Goal: Task Accomplishment & Management: Use online tool/utility

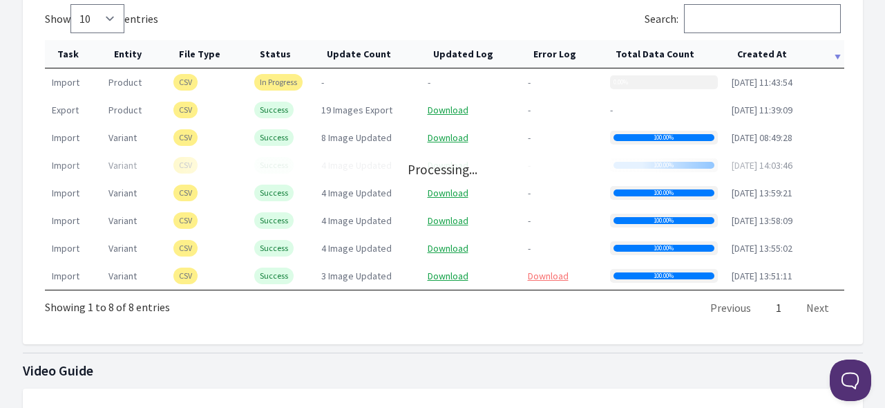
click at [757, 51] on th "Created At" at bounding box center [785, 54] width 120 height 28
click at [757, 50] on th "Created At" at bounding box center [785, 54] width 120 height 28
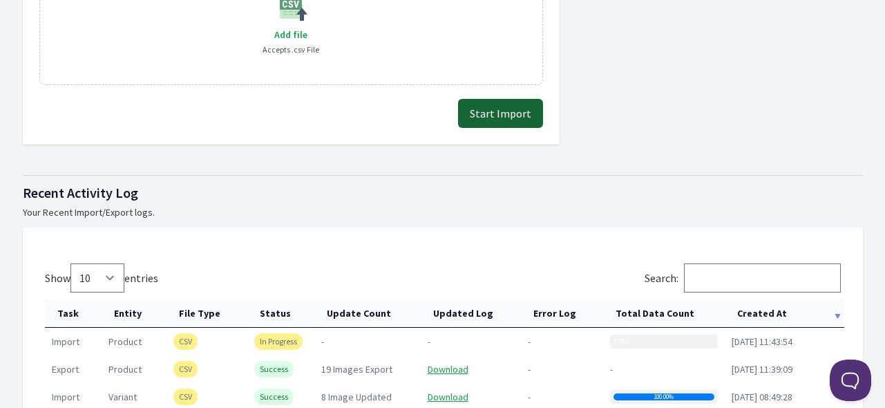
scroll to position [415, 0]
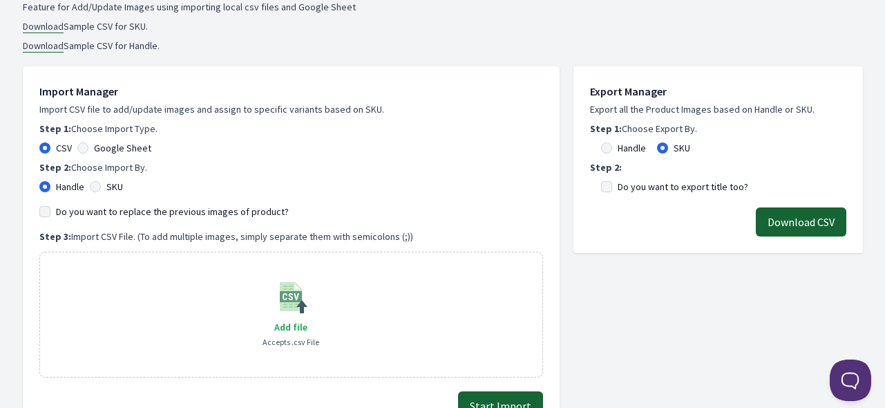
scroll to position [207, 0]
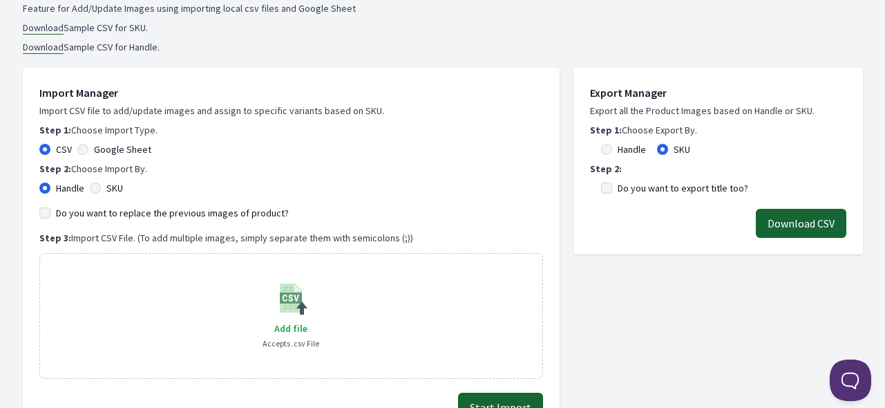
click at [108, 187] on label "SKU" at bounding box center [114, 188] width 17 height 14
click at [101, 187] on input "SKU" at bounding box center [95, 187] width 11 height 11
radio input "true"
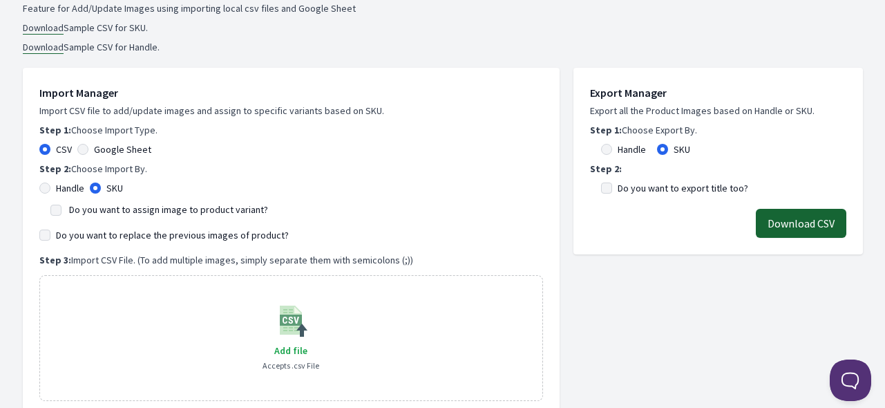
click at [111, 206] on label "Do you want to assign image to product variant?" at bounding box center [168, 209] width 199 height 12
click at [61, 206] on input "Do you want to assign image to product variant?" at bounding box center [55, 209] width 11 height 11
checkbox input "true"
click at [118, 231] on label "Do you want to replace the previous images of product?" at bounding box center [172, 235] width 233 height 14
click at [50, 231] on input "Do you want to replace the previous images of product?" at bounding box center [44, 234] width 11 height 11
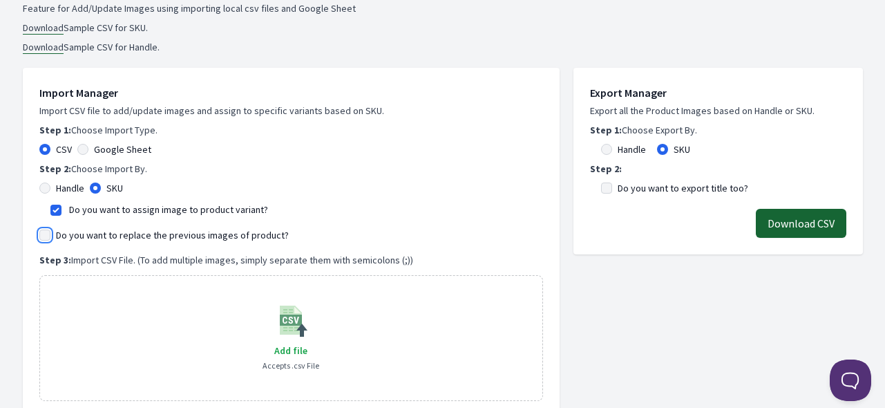
checkbox input "true"
click at [56, 185] on label "Handle" at bounding box center [70, 188] width 28 height 14
click at [50, 185] on input "Handle" at bounding box center [44, 187] width 11 height 11
radio input "true"
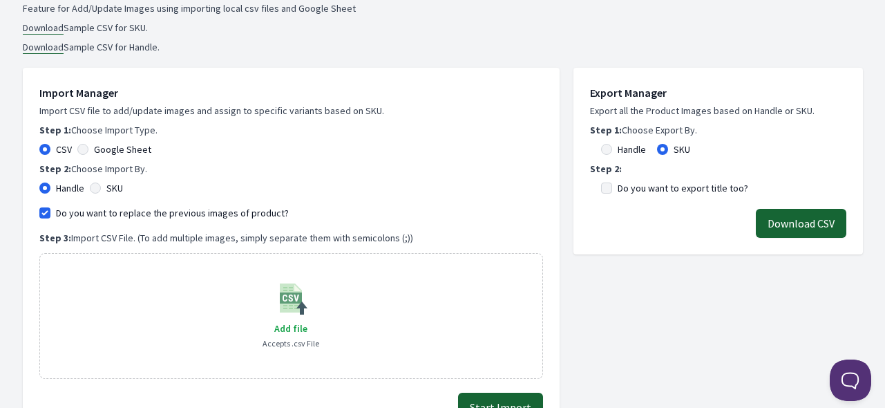
click at [96, 210] on label "Do you want to replace the previous images of product?" at bounding box center [172, 213] width 233 height 14
click at [50, 210] on input "Do you want to replace the previous images of product?" at bounding box center [44, 212] width 11 height 11
click at [138, 209] on label "Do you want to replace the previous images of product?" at bounding box center [172, 213] width 233 height 14
click at [50, 209] on input "Do you want to replace the previous images of product?" at bounding box center [44, 212] width 11 height 11
checkbox input "true"
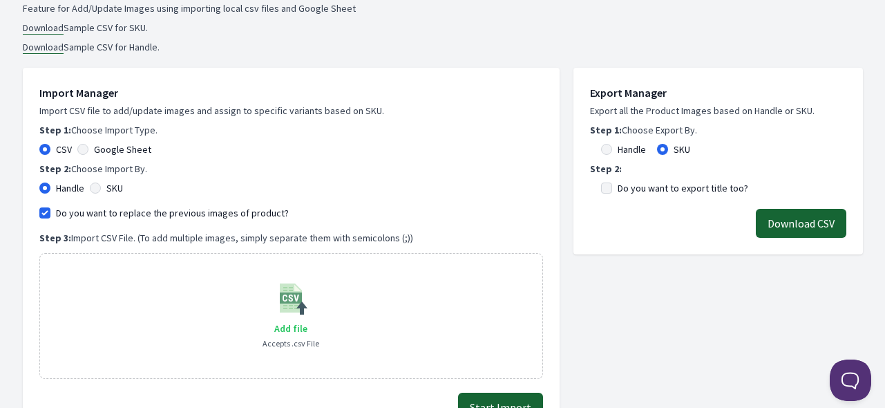
click at [279, 332] on span "Add file" at bounding box center [290, 328] width 33 height 12
click at [307, 320] on input "Add file" at bounding box center [307, 319] width 1 height 1
type input "C:\fakepath\export_product_299.csv"
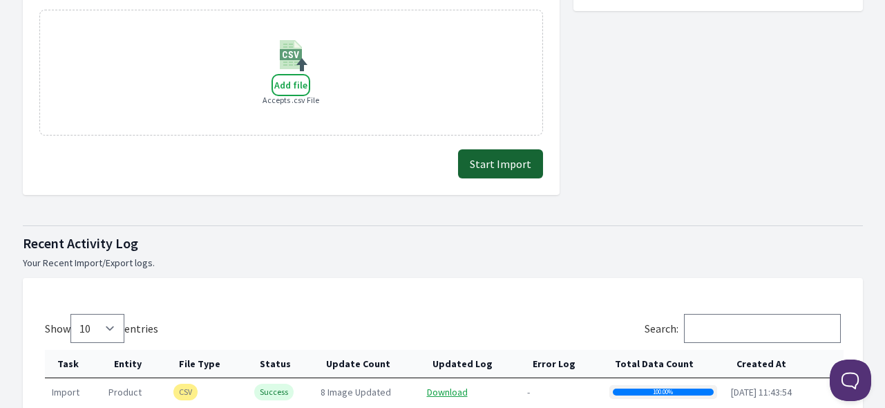
scroll to position [553, 0]
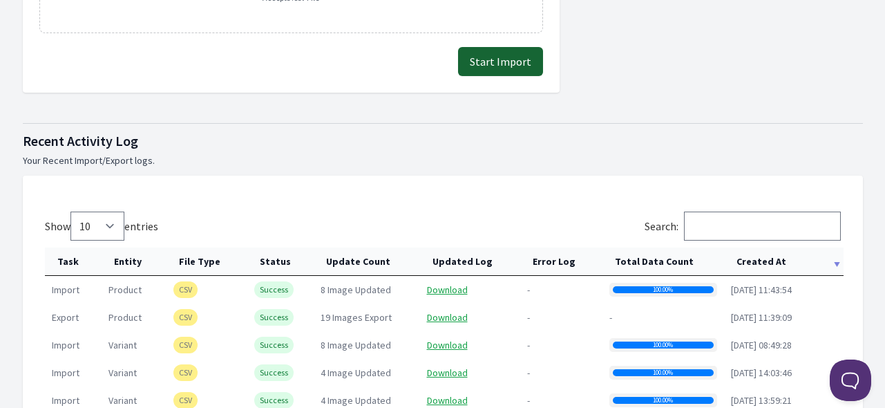
click at [494, 67] on button "Start Import" at bounding box center [500, 61] width 85 height 29
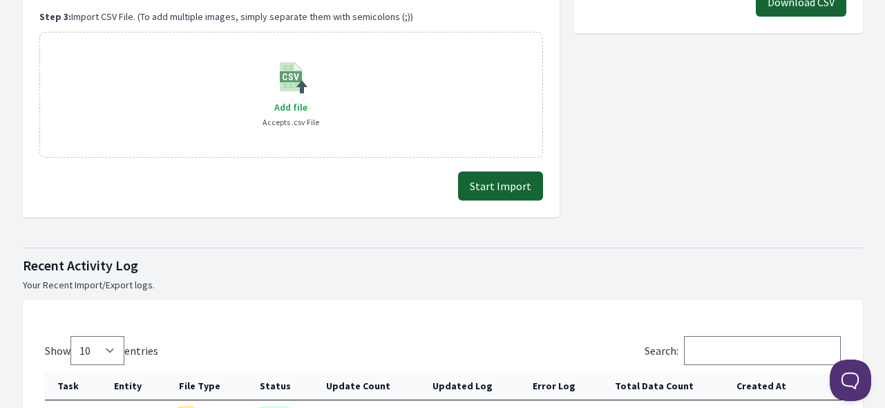
scroll to position [345, 0]
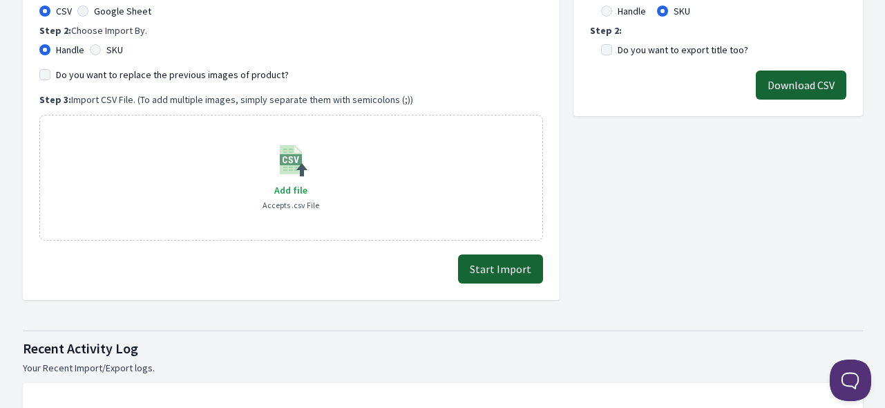
click at [91, 71] on label "Do you want to replace the previous images of product?" at bounding box center [172, 75] width 233 height 14
click at [50, 71] on input "Do you want to replace the previous images of product?" at bounding box center [44, 74] width 11 height 11
checkbox input "true"
click at [287, 189] on span "Add file" at bounding box center [290, 190] width 33 height 12
click at [307, 182] on input "Add file" at bounding box center [307, 181] width 1 height 1
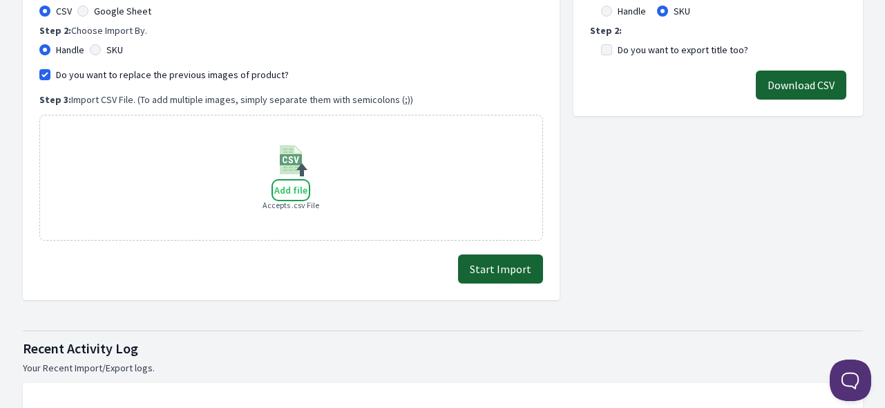
type input "C:\fakepath\export_product_299.csv"
click at [487, 265] on button "Start Import" at bounding box center [500, 268] width 85 height 29
